Goal: Information Seeking & Learning: Learn about a topic

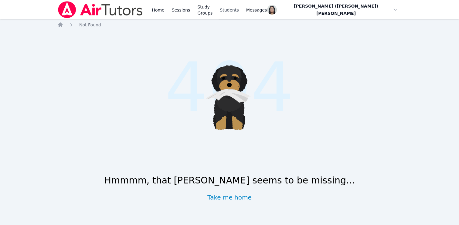
click at [239, 15] on link "Students" at bounding box center [229, 9] width 21 height 19
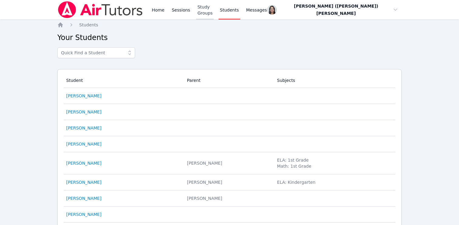
click at [201, 12] on link "Study Groups" at bounding box center [205, 9] width 18 height 19
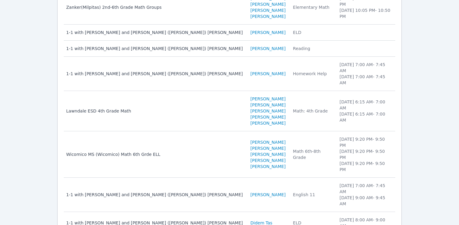
scroll to position [152, 0]
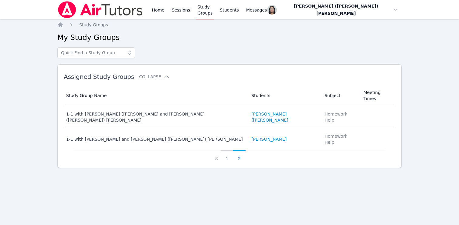
click at [227, 150] on button "1" at bounding box center [227, 156] width 12 height 12
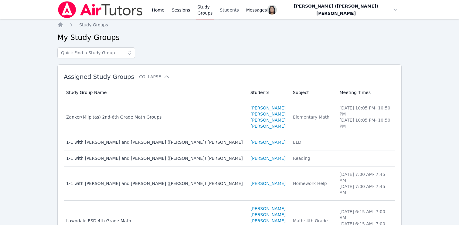
click at [240, 13] on link "Students" at bounding box center [229, 9] width 21 height 19
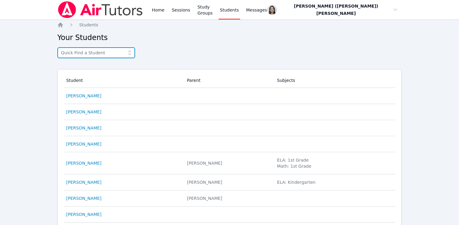
click at [100, 53] on input "text" at bounding box center [96, 52] width 78 height 11
type input "marcus"
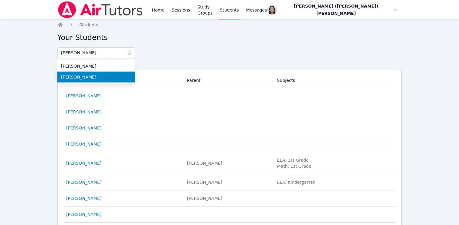
click at [85, 78] on span "Marcus Ling" at bounding box center [96, 77] width 70 height 6
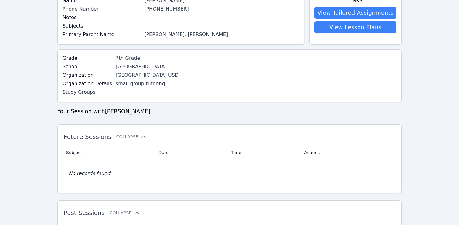
scroll to position [36, 0]
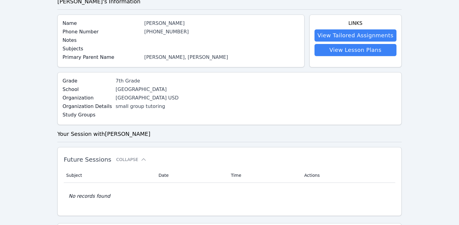
click at [155, 30] on link "(608) 530-1247" at bounding box center [166, 32] width 45 height 6
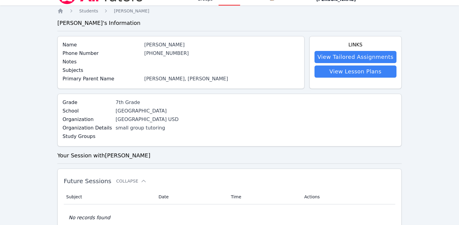
scroll to position [26, 0]
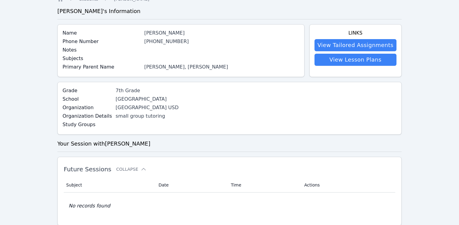
click at [167, 42] on link "(608) 530-1247" at bounding box center [166, 42] width 45 height 6
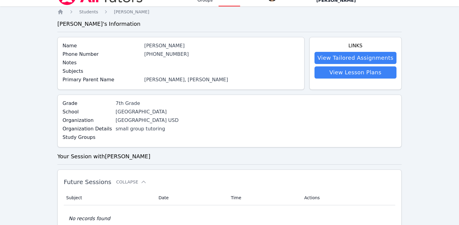
scroll to position [0, 0]
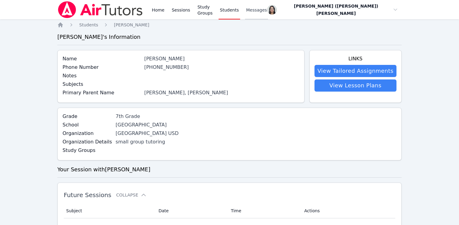
click at [267, 8] on span "Messages" at bounding box center [256, 10] width 21 height 6
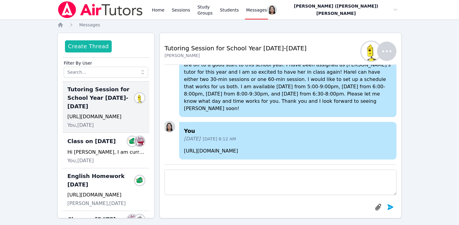
click at [93, 47] on button "Create Thread" at bounding box center [88, 46] width 47 height 12
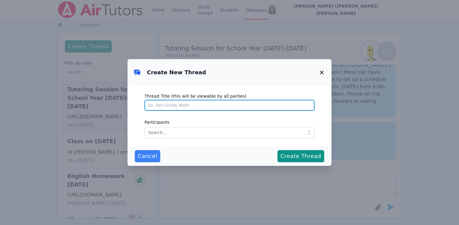
click at [157, 106] on input "Thread Title (this will be viewable by all parties)" at bounding box center [229, 105] width 170 height 11
click at [162, 106] on input "marcus" at bounding box center [229, 105] width 170 height 11
type input "Math Tutoring"
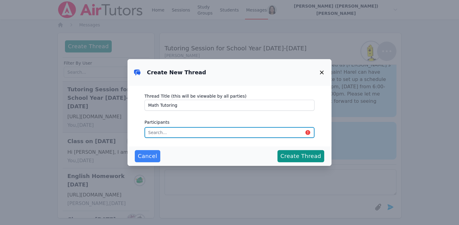
click at [158, 135] on input "text" at bounding box center [229, 132] width 170 height 11
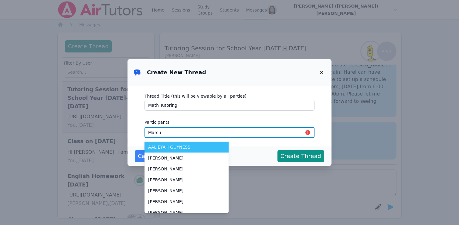
type input "Marcus"
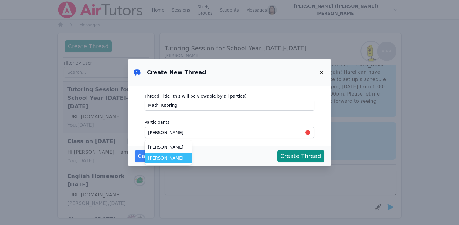
click at [162, 160] on span "Marcus Ling" at bounding box center [168, 158] width 40 height 6
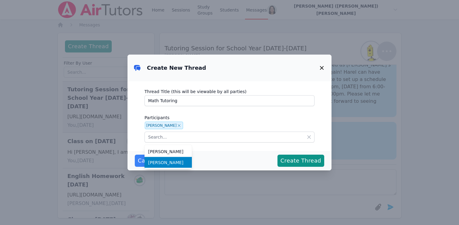
click at [245, 158] on div "Cancel Create Thread" at bounding box center [229, 161] width 189 height 12
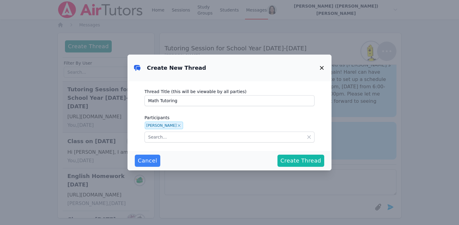
click at [287, 162] on span "Create Thread" at bounding box center [300, 161] width 41 height 8
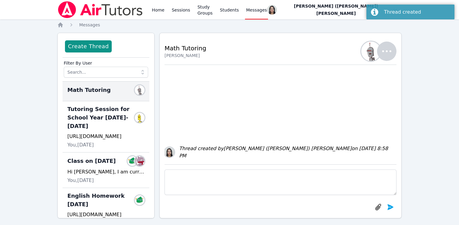
click at [192, 192] on textarea at bounding box center [280, 182] width 232 height 25
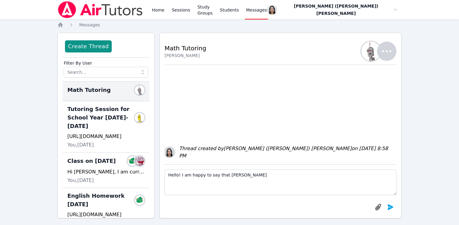
drag, startPoint x: 244, startPoint y: 176, endPoint x: 224, endPoint y: 176, distance: 20.0
click at [224, 176] on textarea "Hello! I am happy to say that Marcus" at bounding box center [280, 182] width 232 height 25
click at [183, 175] on textarea "Hello! I am happy to say that I have" at bounding box center [280, 182] width 232 height 25
click at [237, 8] on link "Students" at bounding box center [229, 9] width 21 height 19
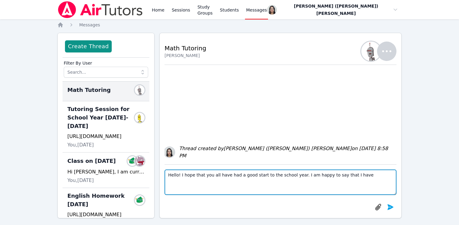
click at [178, 176] on textarea "Hello! I hope that you all have had a good start to the school year. I am happy…" at bounding box center [280, 182] width 232 height 25
click at [242, 176] on textarea "Hi Kok! I hope that you all have had a good start to the school year. I am happ…" at bounding box center [280, 182] width 232 height 25
click at [367, 174] on textarea "Hi Kok! I hope that you all have had a good start to the school year. I am happ…" at bounding box center [280, 182] width 232 height 25
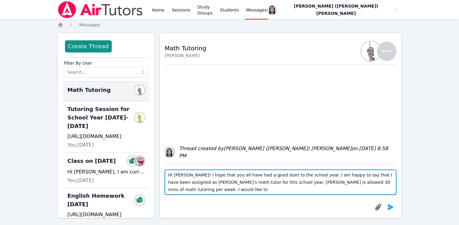
click at [352, 183] on textarea "Hi Kok! I hope that you all have had a good start to the school year. I am happ…" at bounding box center [280, 182] width 232 height 25
click at [189, 191] on textarea "Hi Kok! I hope that you all have had a good start to the school year. I am happ…" at bounding box center [280, 182] width 232 height 25
click at [272, 190] on textarea "Hi Kok! I hope that you all have had a good start to the school year. I am happ…" at bounding box center [280, 182] width 232 height 25
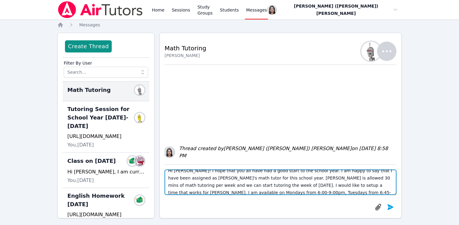
click at [331, 192] on textarea "Hi Kok! I hope that you all have had a good start to the school year. I am happ…" at bounding box center [280, 182] width 232 height 25
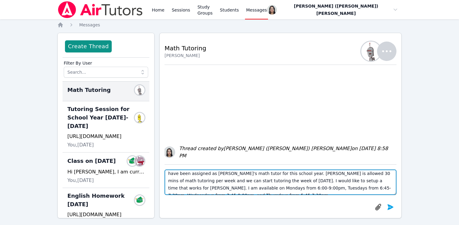
click at [288, 191] on textarea "Hi Kok! I hope that you all have had a good start to the school year. I am happ…" at bounding box center [280, 182] width 232 height 25
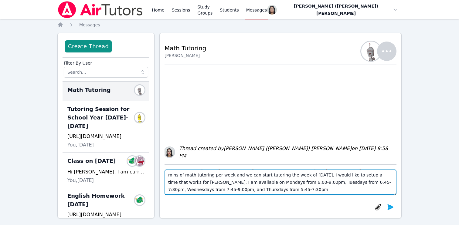
click at [236, 190] on textarea "Hi Kok! I hope that you all have had a good start to the school year. I am happ…" at bounding box center [280, 182] width 232 height 25
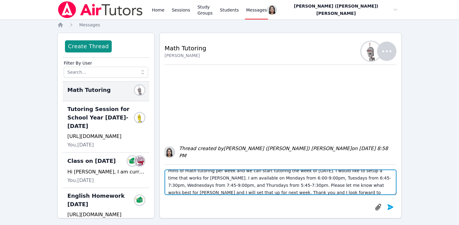
click at [240, 184] on textarea "Hi Kok! I hope that you all have had a good start to the school year. I am happ…" at bounding box center [280, 182] width 232 height 25
paste textarea ", I hope you’ve all had a great start to the school year! I’m happy to share th…"
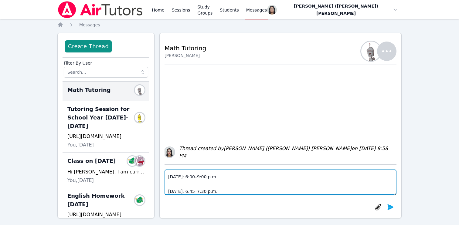
scroll to position [58, 0]
click at [198, 178] on textarea "Hi Kok, I hope you’ve all had a great start to the school year! I’m happy to sh…" at bounding box center [280, 182] width 232 height 25
click at [218, 176] on textarea "Hi Kok, I hope you’ve all had a great start to the school year! I’m happy to sh…" at bounding box center [280, 182] width 232 height 25
click at [198, 182] on textarea "Hi Kok, I hope you’ve all had a great start to the school year! I’m happy to sh…" at bounding box center [280, 182] width 232 height 25
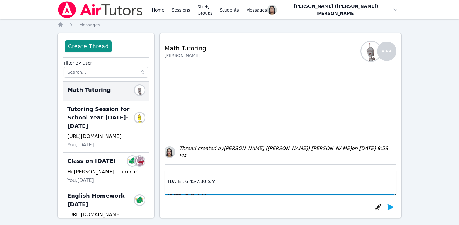
click at [216, 181] on textarea "Hi Kok, I hope you’ve all had a great start to the school year! I’m happy to sh…" at bounding box center [280, 182] width 232 height 25
click at [204, 176] on textarea "Hi Kok, I hope you’ve all had a great start to the school year! I’m happy to sh…" at bounding box center [280, 182] width 232 height 25
click at [232, 173] on textarea "Hi Kok, I hope you’ve all had a great start to the school year! I’m happy to sh…" at bounding box center [280, 182] width 232 height 25
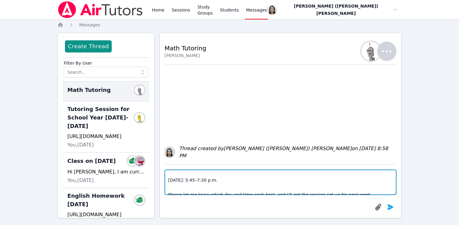
click at [202, 181] on textarea "Hi Kok, I hope you’ve all had a great start to the school year! I’m happy to sh…" at bounding box center [280, 182] width 232 height 25
click at [223, 179] on textarea "Hi Kok, I hope you’ve all had a great start to the school year! I’m happy to sh…" at bounding box center [280, 182] width 232 height 25
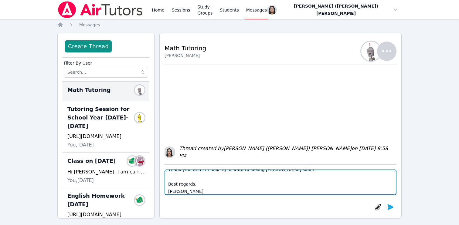
scroll to position [138, 0]
click at [185, 184] on textarea "Hi Kok, I hope you’ve all had a great start to the school year! I’m happy to sh…" at bounding box center [280, 182] width 232 height 25
click at [207, 188] on textarea "Hi Kok, I hope you’ve all had a great start to the school year! I’m happy to sh…" at bounding box center [280, 182] width 232 height 25
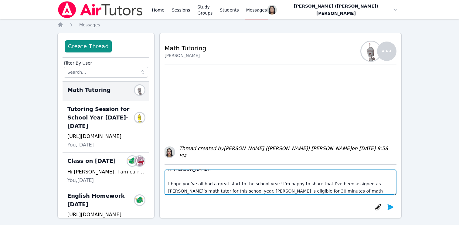
scroll to position [10, 0]
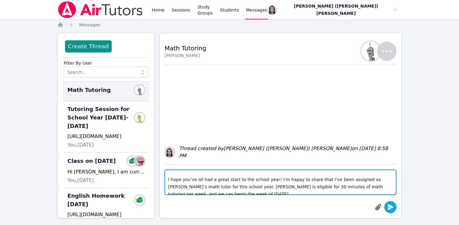
type textarea "Hi Kok, I hope you’ve all had a great start to the school year! I’m happy to sh…"
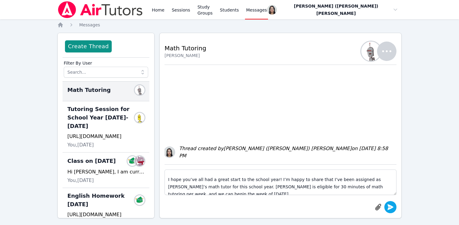
click at [387, 207] on icon "submit" at bounding box center [390, 207] width 7 height 7
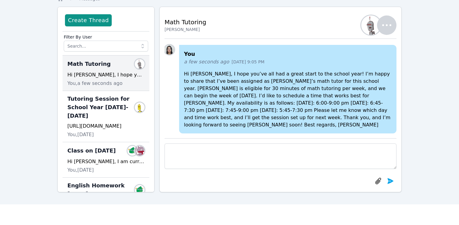
scroll to position [0, 0]
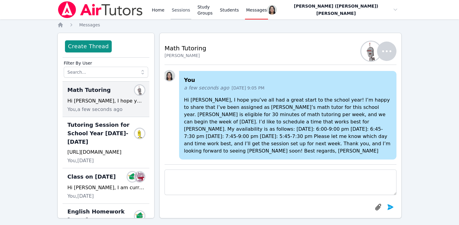
click at [180, 12] on link "Sessions" at bounding box center [181, 9] width 21 height 19
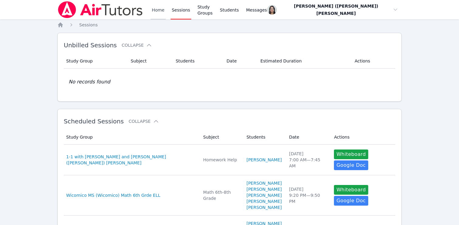
click at [153, 11] on link "Home" at bounding box center [158, 9] width 15 height 19
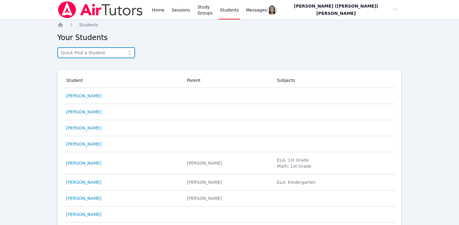
click at [96, 57] on input "text" at bounding box center [96, 52] width 78 height 11
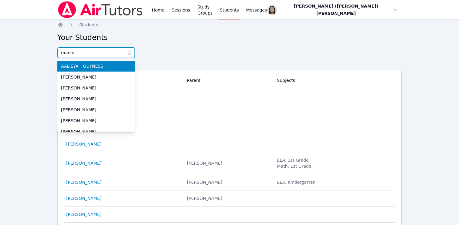
type input "[PERSON_NAME]"
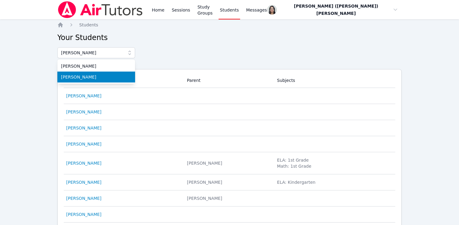
click at [73, 78] on span "[PERSON_NAME]" at bounding box center [96, 77] width 70 height 6
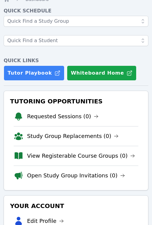
scroll to position [64, 0]
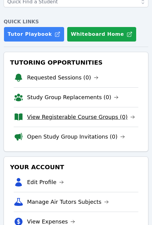
click at [52, 117] on link "View Registerable Course Groups (0)" at bounding box center [81, 117] width 108 height 8
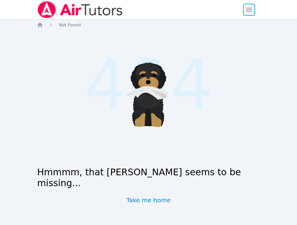
click at [249, 12] on span "button" at bounding box center [248, 9] width 13 height 13
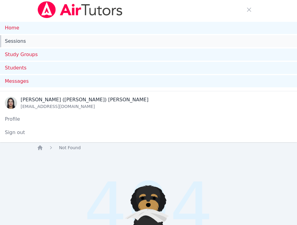
click at [73, 40] on link "Sessions" at bounding box center [148, 41] width 297 height 12
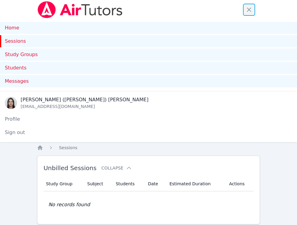
click at [250, 8] on span "button" at bounding box center [248, 9] width 13 height 13
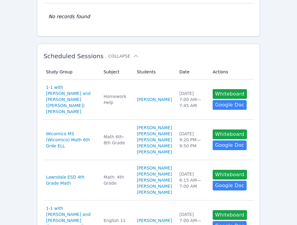
scroll to position [67, 0]
